Goal: Task Accomplishment & Management: Manage account settings

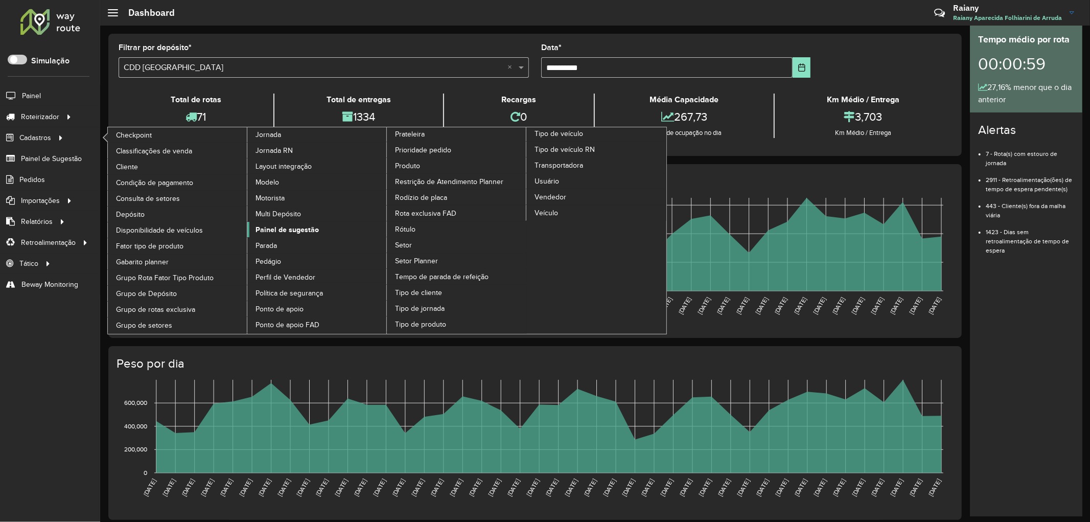
click at [290, 235] on span "Painel de sugestão" at bounding box center [287, 229] width 63 height 11
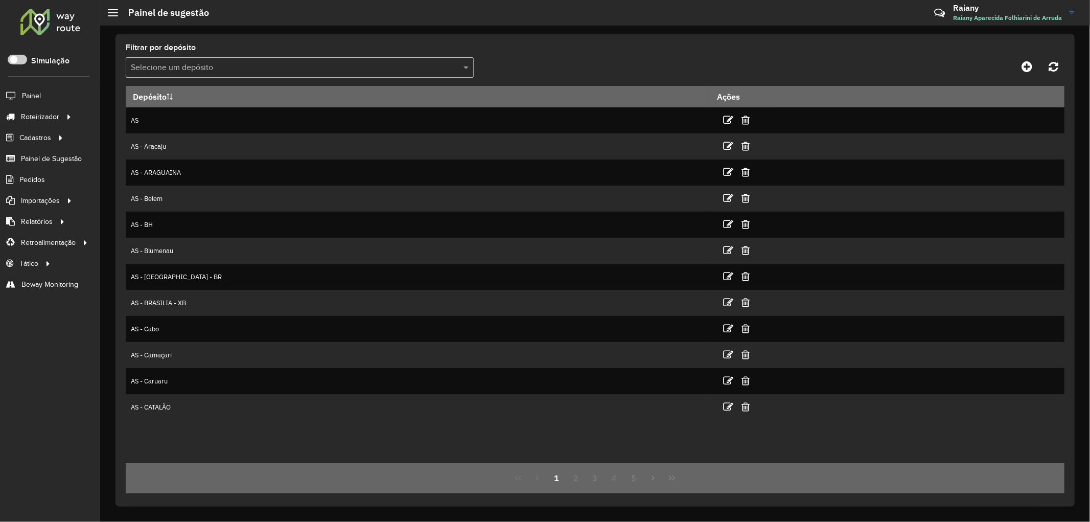
click at [269, 69] on input "text" at bounding box center [289, 68] width 317 height 12
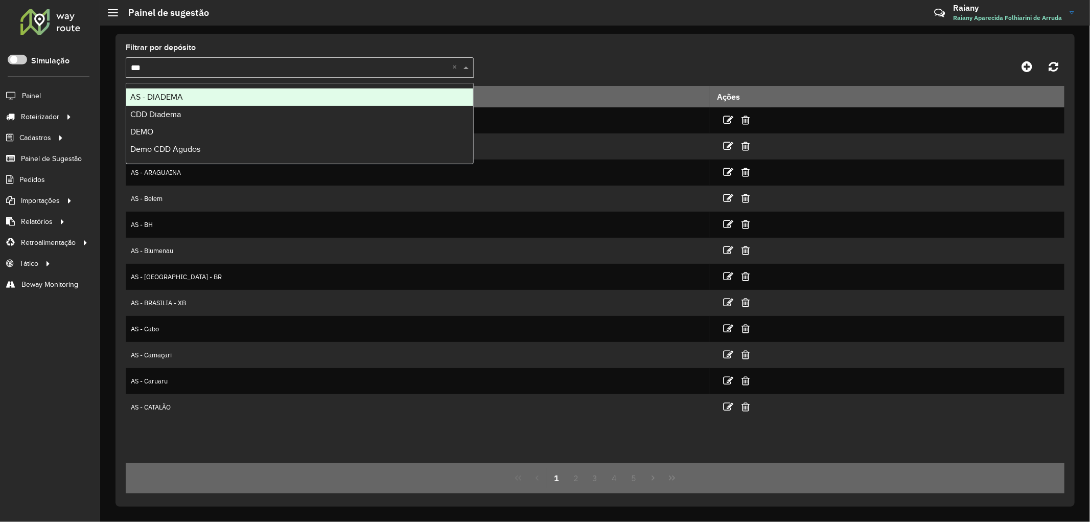
type input "****"
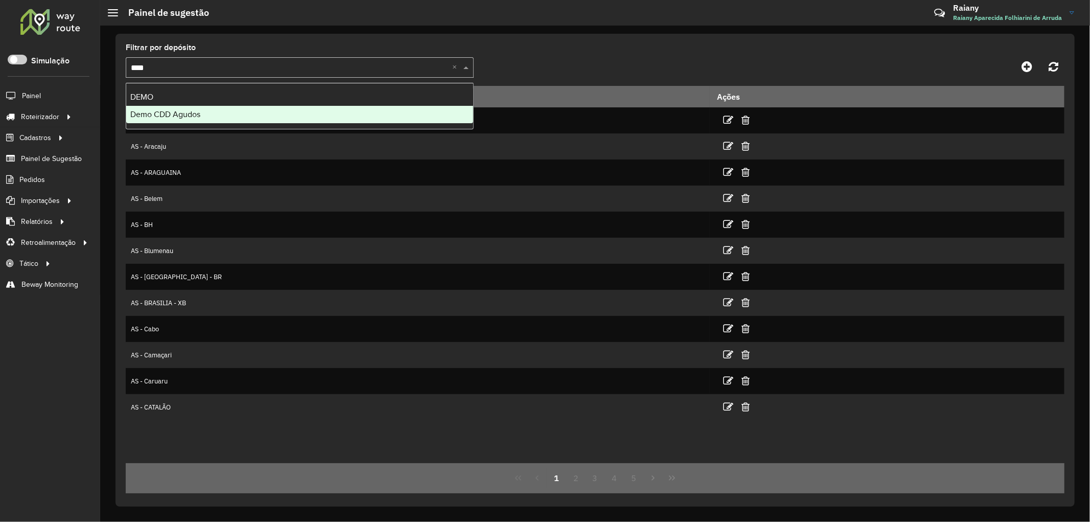
click at [221, 110] on div "Demo CDD Agudos" at bounding box center [299, 114] width 347 height 17
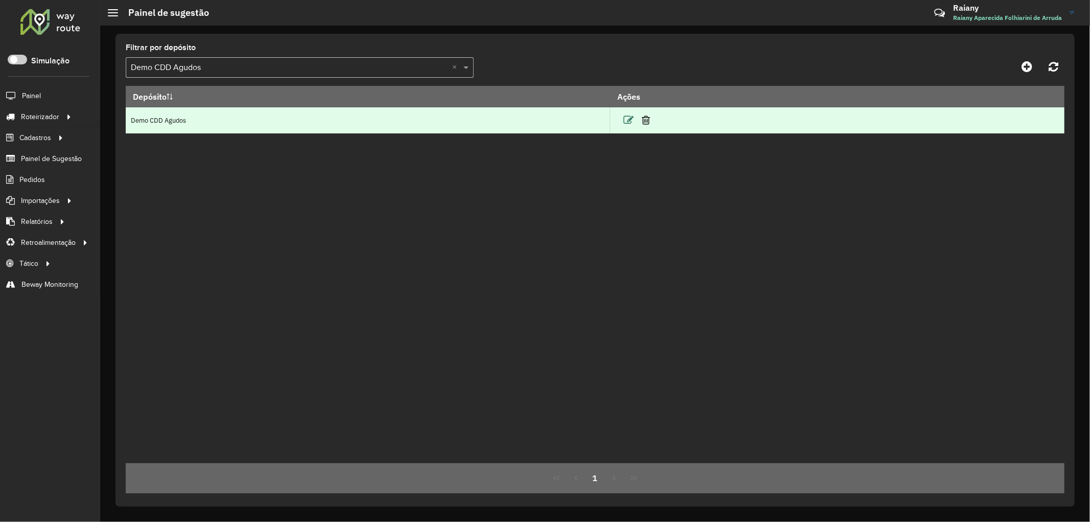
click at [625, 119] on icon at bounding box center [628, 120] width 10 height 10
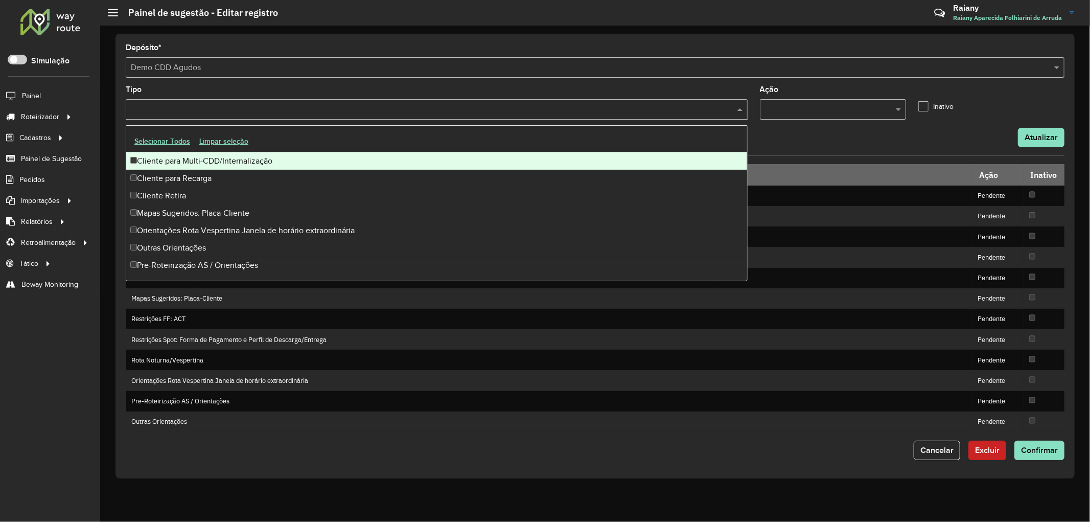
click at [260, 109] on input "text" at bounding box center [431, 110] width 607 height 12
click at [210, 155] on div "Cliente para Multi-CDD/Internalização" at bounding box center [436, 160] width 621 height 17
click at [294, 83] on formly-field "Depósito * Selecione um depósito × Demo CDD Agudos" at bounding box center [595, 65] width 951 height 42
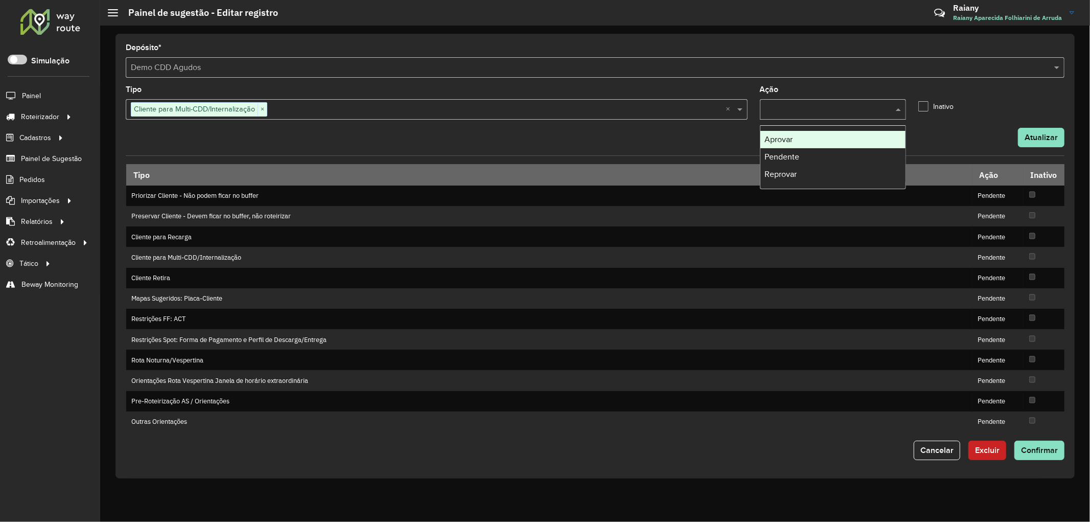
click at [817, 104] on input "text" at bounding box center [822, 110] width 115 height 12
click at [804, 142] on div "Aprovar" at bounding box center [832, 139] width 145 height 17
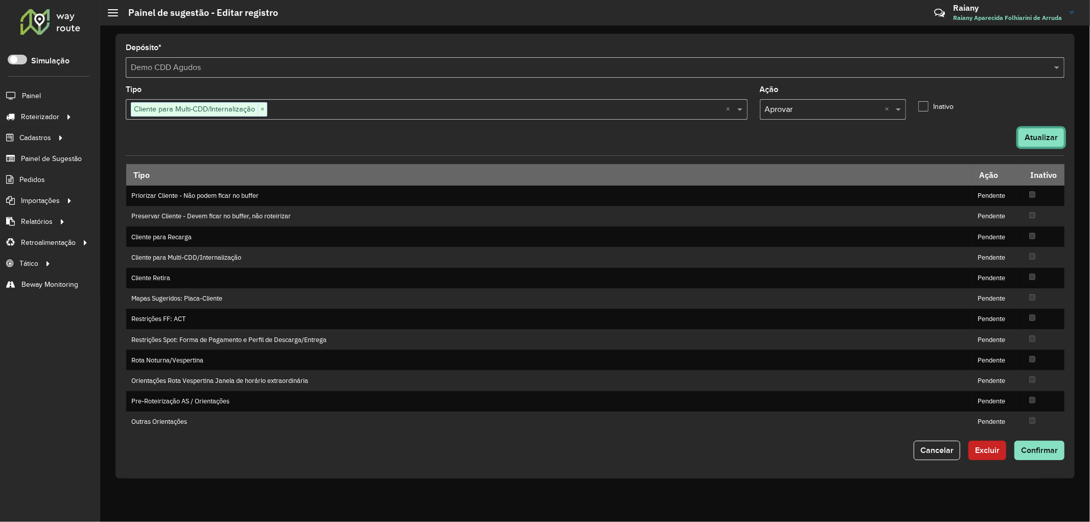
click at [1044, 134] on button "Atualizar" at bounding box center [1041, 137] width 47 height 19
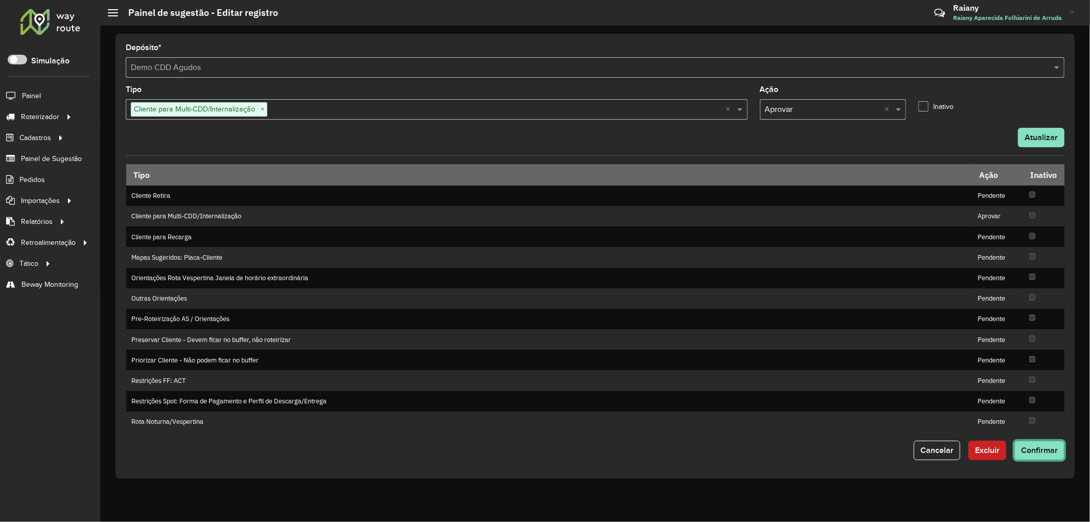
click at [1040, 454] on span "Confirmar" at bounding box center [1039, 450] width 37 height 9
